Goal: Task Accomplishment & Management: Complete application form

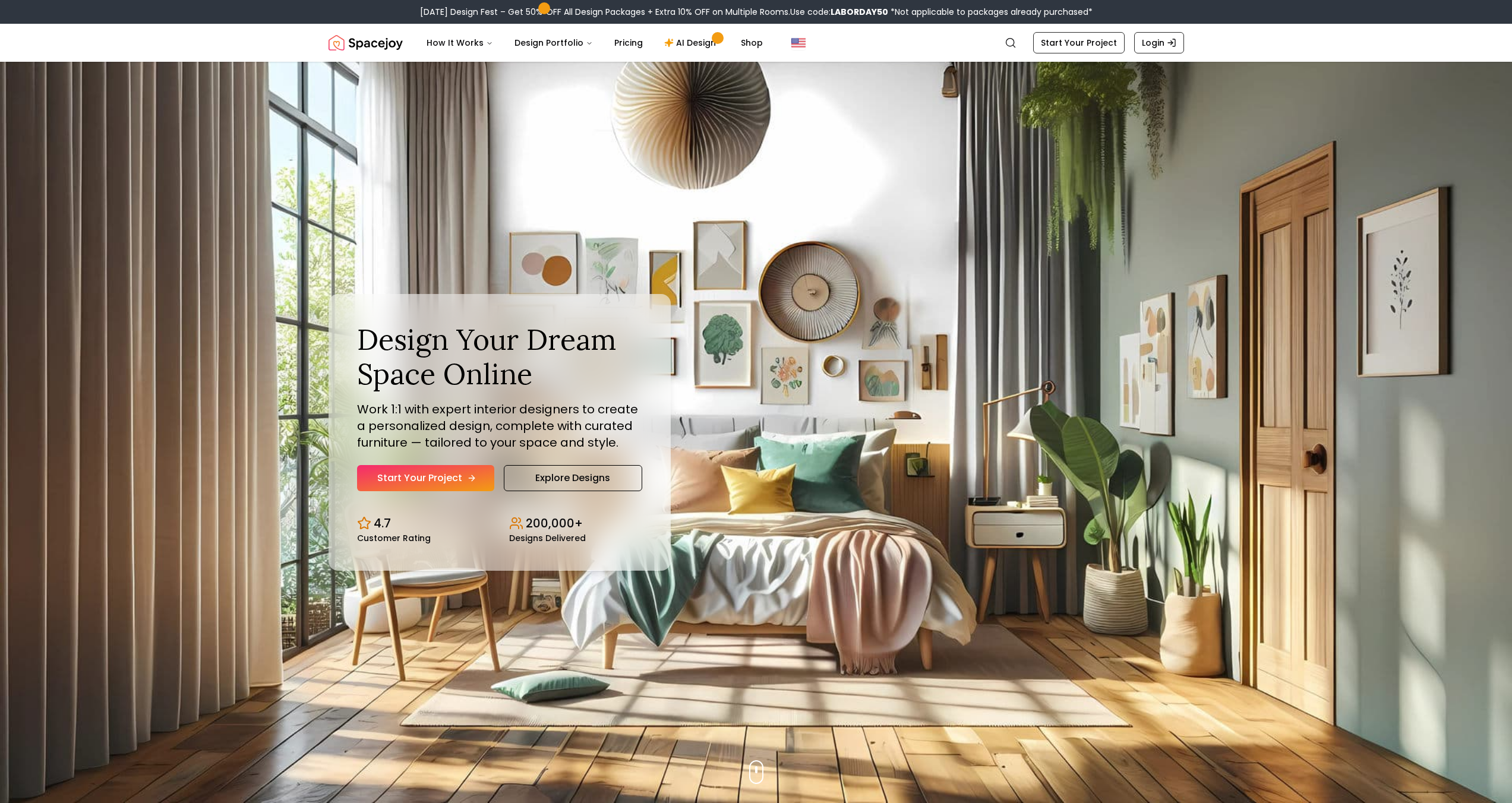
click at [453, 483] on link "Start Your Project" at bounding box center [425, 478] width 138 height 26
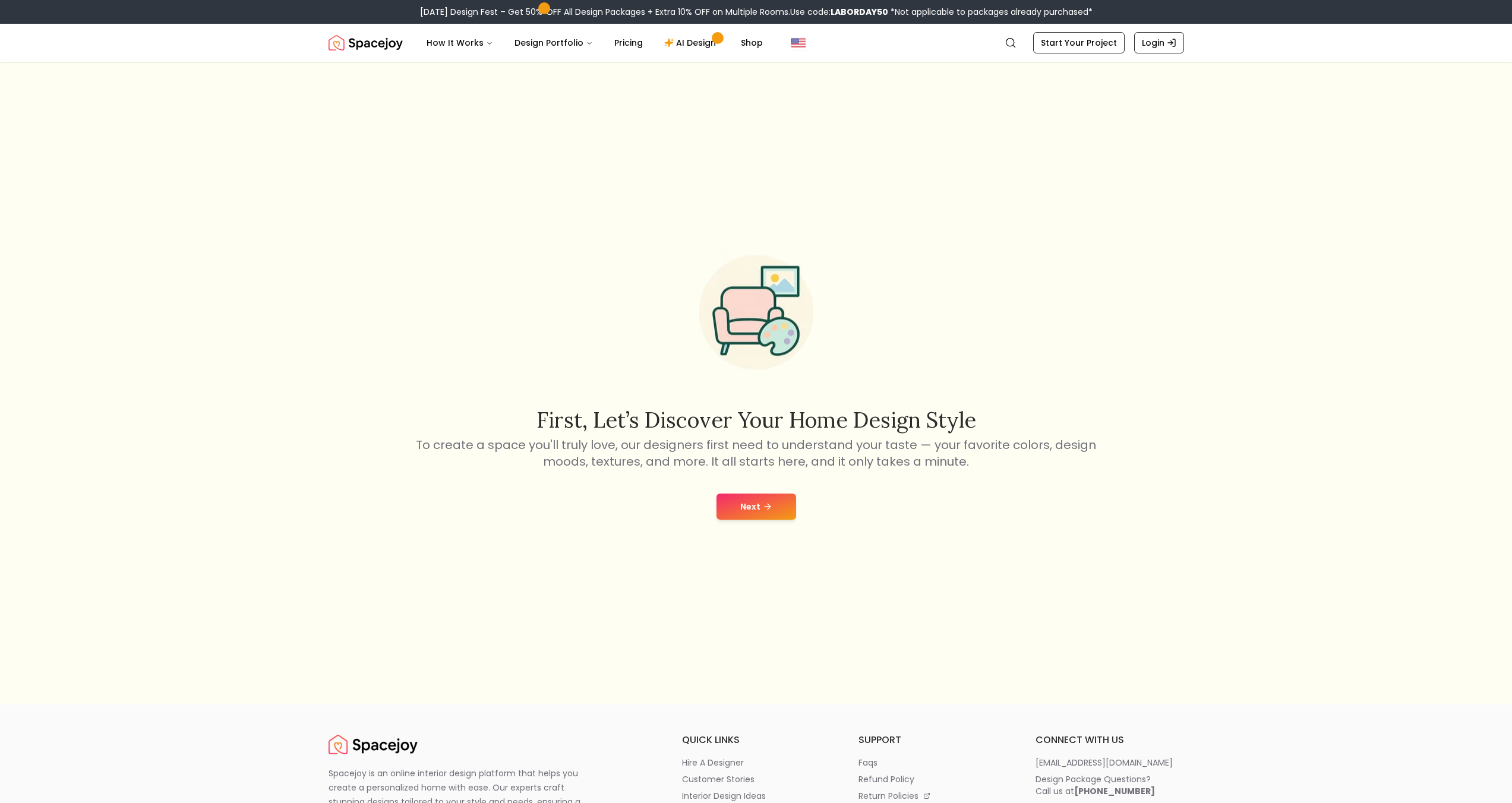
click at [752, 516] on button "Next" at bounding box center [756, 506] width 79 height 26
